Goal: Navigation & Orientation: Find specific page/section

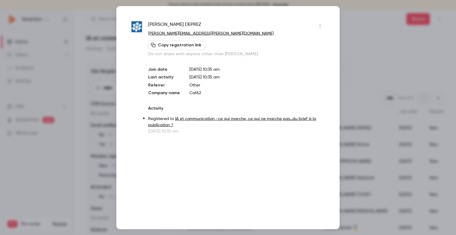
click at [364, 20] on div at bounding box center [228, 117] width 456 height 235
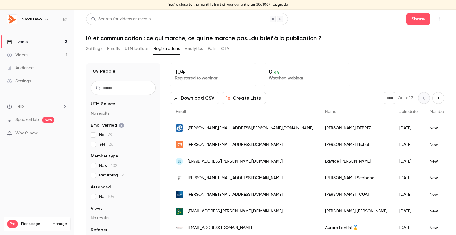
click at [31, 42] on link "Events 2" at bounding box center [37, 41] width 74 height 13
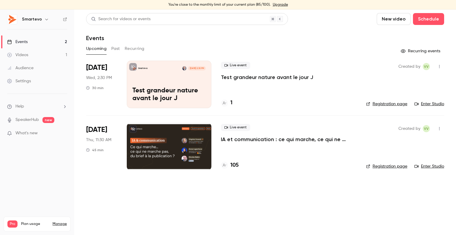
click at [171, 129] on div at bounding box center [169, 146] width 85 height 47
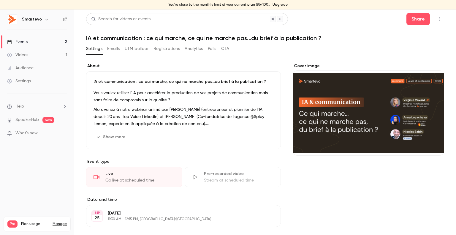
click at [176, 45] on button "Registrations" at bounding box center [166, 48] width 26 height 9
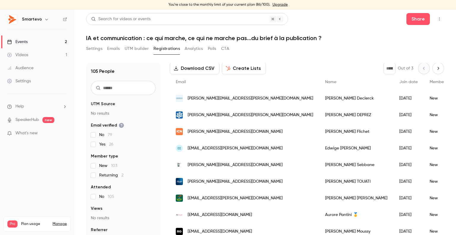
scroll to position [59, 0]
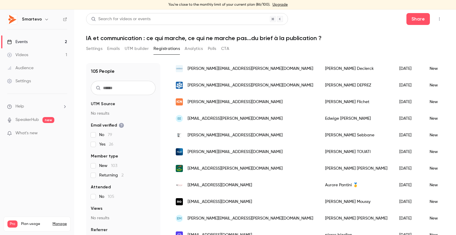
click at [45, 133] on p "What's new" at bounding box center [32, 133] width 50 height 6
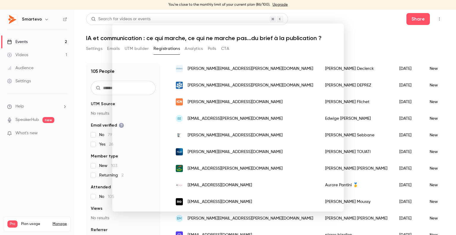
click at [354, 32] on div at bounding box center [228, 117] width 456 height 235
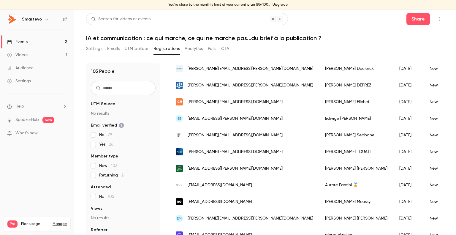
click at [20, 42] on div "Events" at bounding box center [17, 42] width 20 height 6
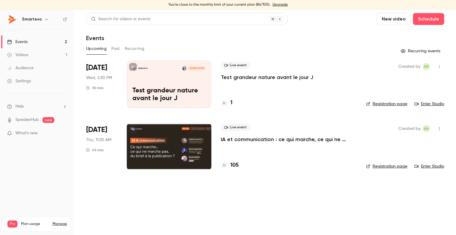
click at [20, 69] on div "Audience" at bounding box center [20, 68] width 26 height 6
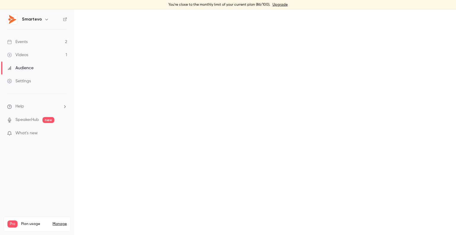
click at [24, 57] on div "Videos" at bounding box center [17, 55] width 21 height 6
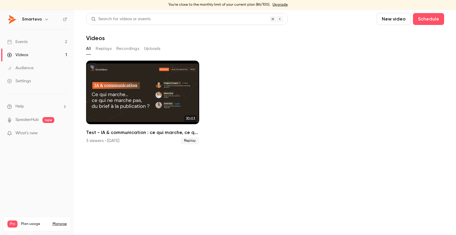
click at [25, 45] on link "Events 2" at bounding box center [37, 41] width 74 height 13
